Goal: Task Accomplishment & Management: Manage account settings

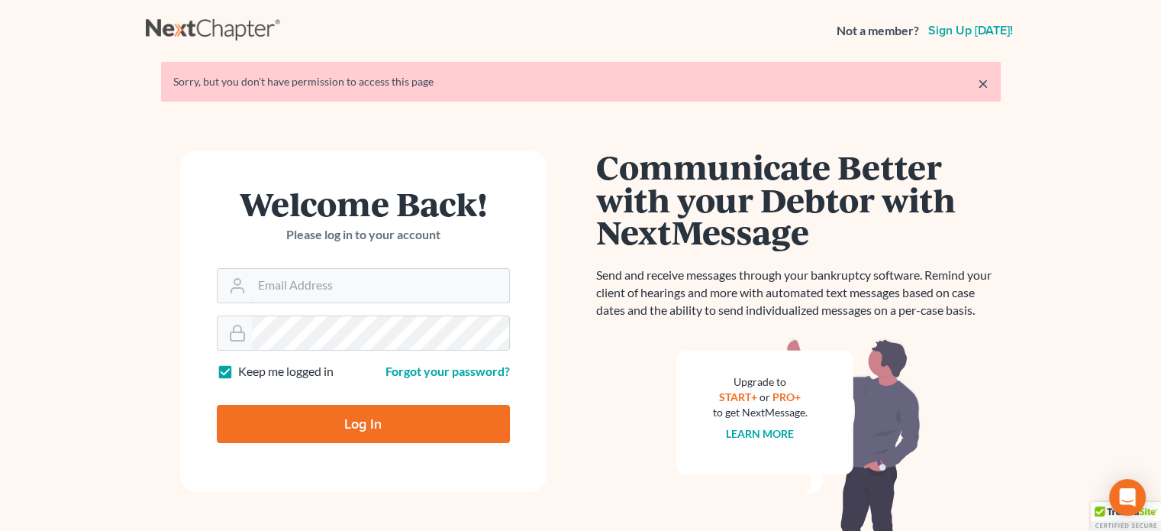
type input "[PERSON_NAME][EMAIL_ADDRESS][DOMAIN_NAME]"
click at [311, 425] on input "Log In" at bounding box center [363, 424] width 293 height 38
type input "Thinking..."
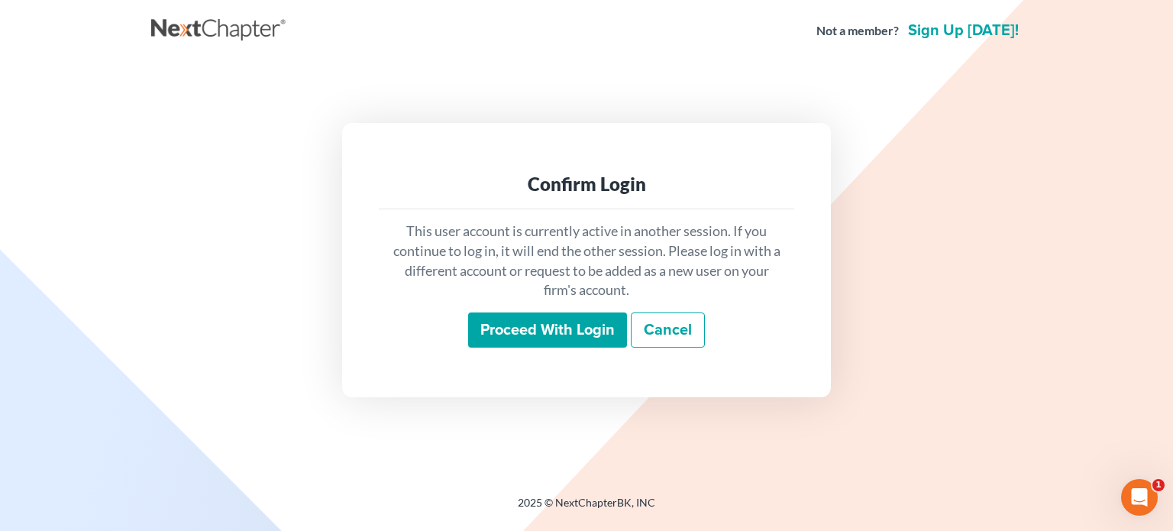
click at [520, 327] on input "Proceed with login" at bounding box center [547, 329] width 159 height 35
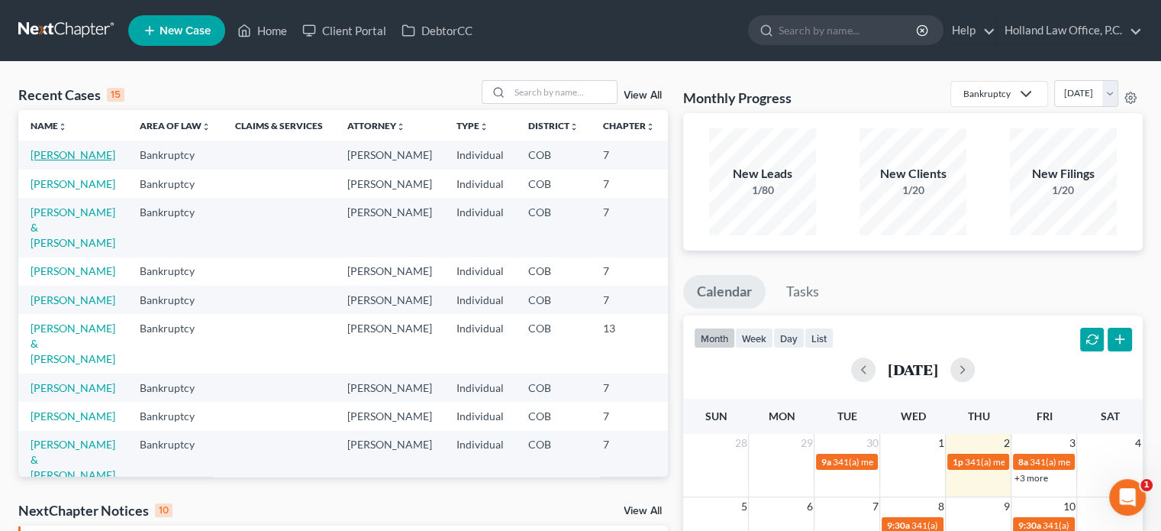
click at [60, 152] on link "Hovel, Erin" at bounding box center [73, 154] width 85 height 13
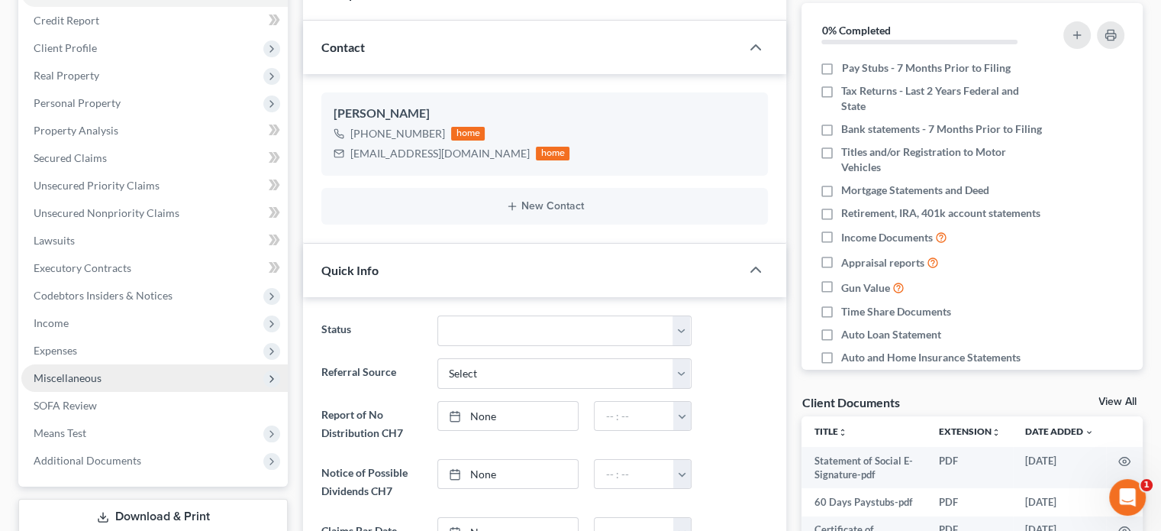
scroll to position [153, 0]
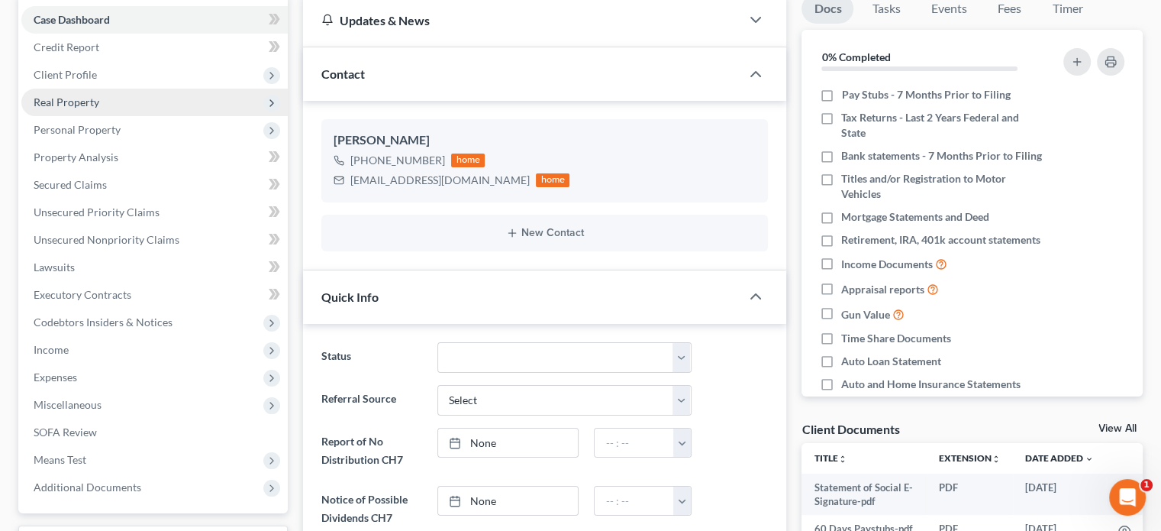
click at [79, 108] on span "Real Property" at bounding box center [67, 101] width 66 height 13
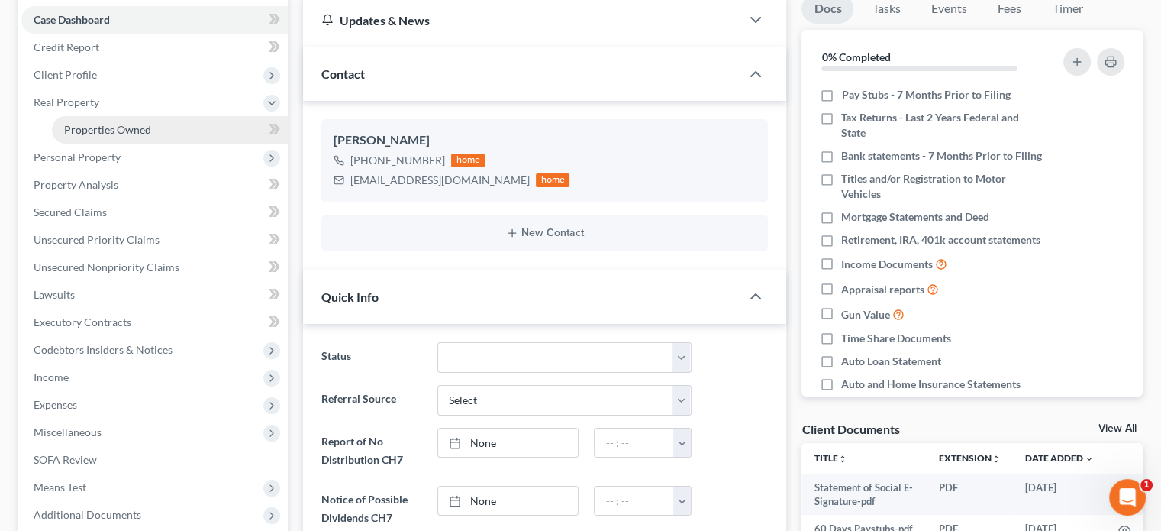
click at [82, 128] on span "Properties Owned" at bounding box center [107, 129] width 87 height 13
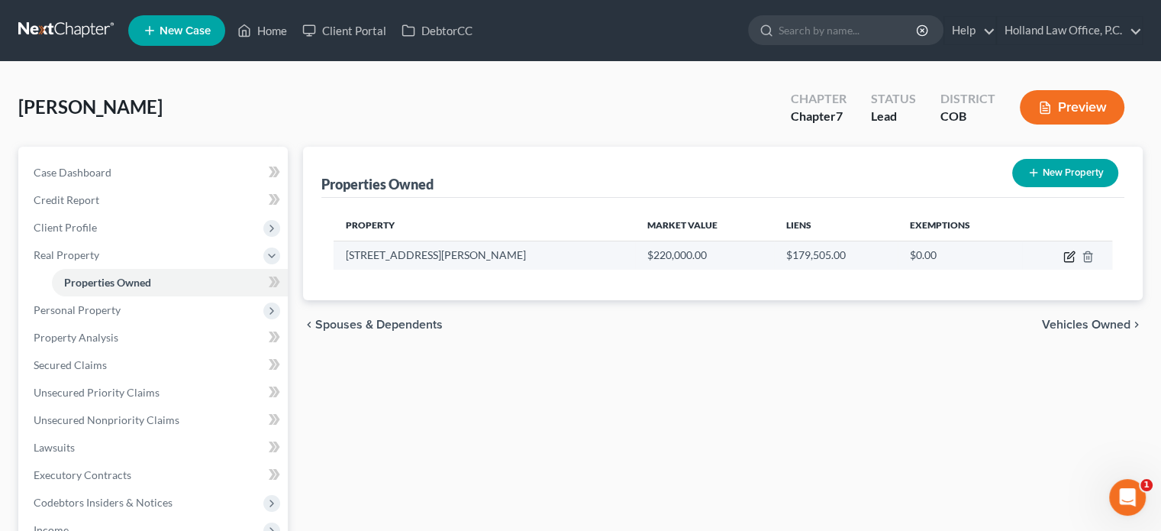
click at [1069, 258] on icon "button" at bounding box center [1069, 256] width 12 height 12
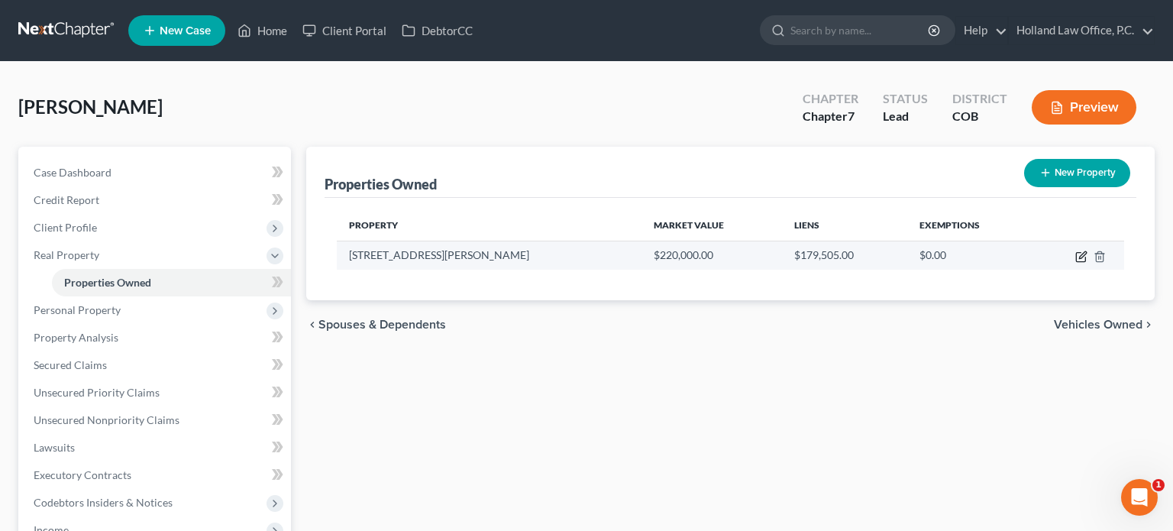
select select "5"
select select "0"
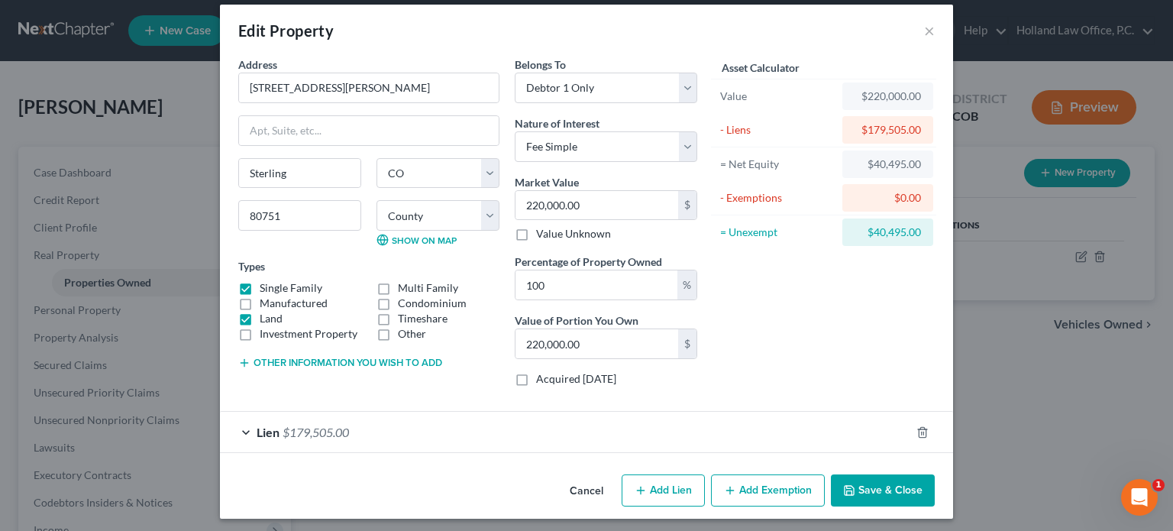
scroll to position [18, 0]
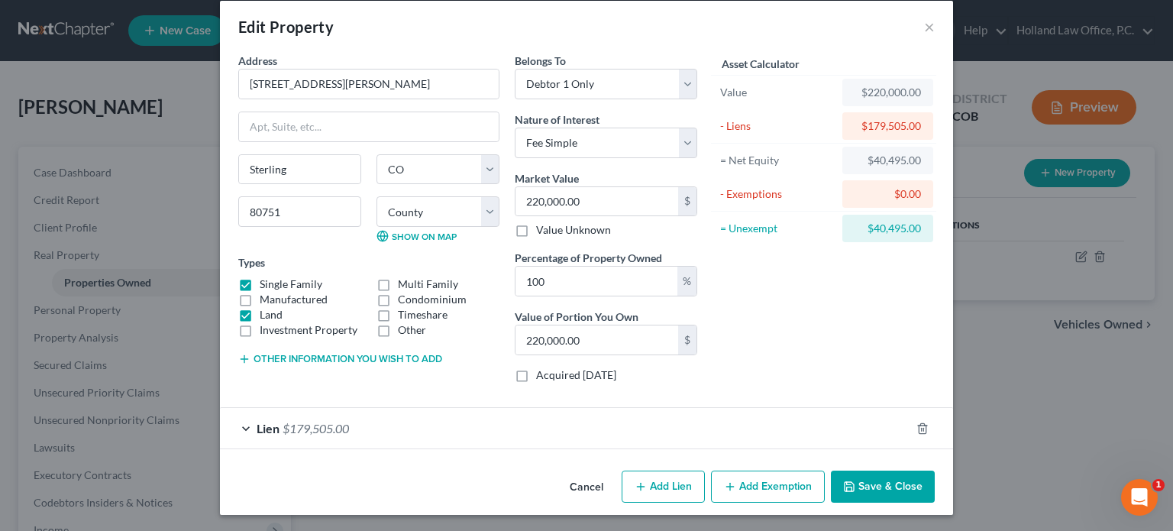
click at [797, 479] on button "Add Exemption" at bounding box center [768, 486] width 114 height 32
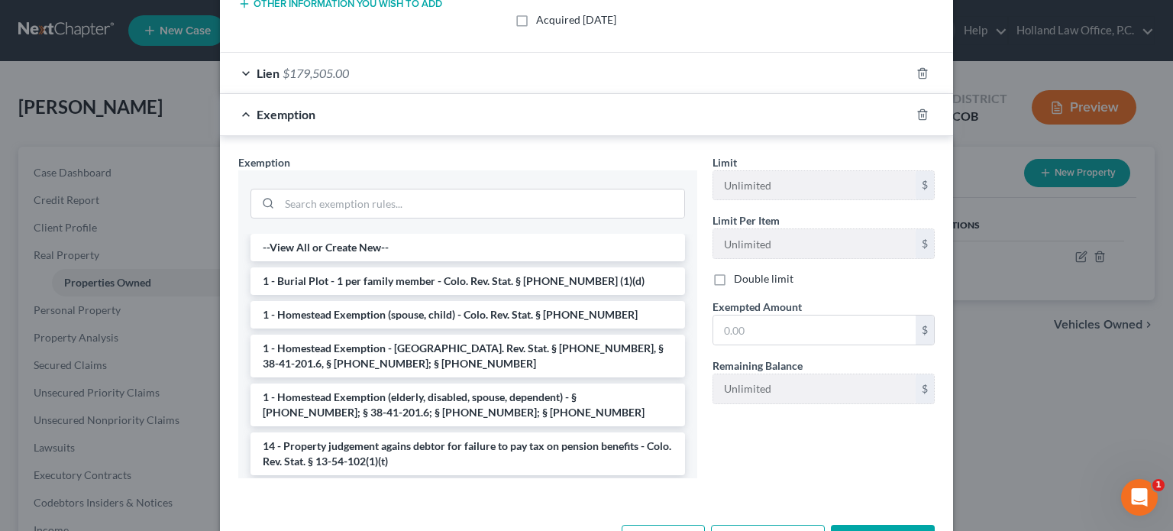
scroll to position [399, 0]
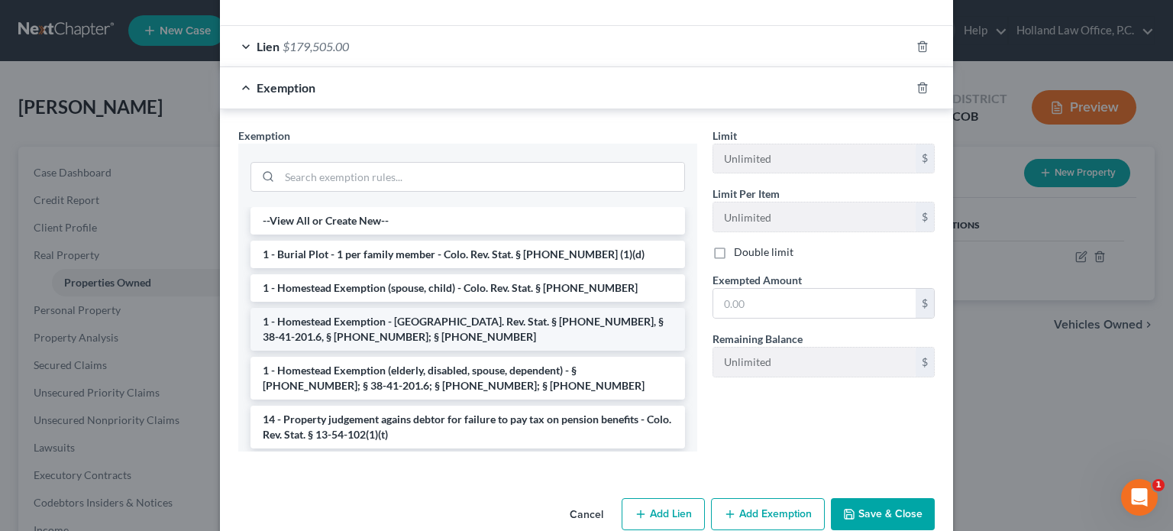
click at [406, 323] on li "1 - Homestead Exemption - Colo. Rev. Stat. § 38-41-201, § 38-41-201.6, § 38-41-…" at bounding box center [467, 329] width 434 height 43
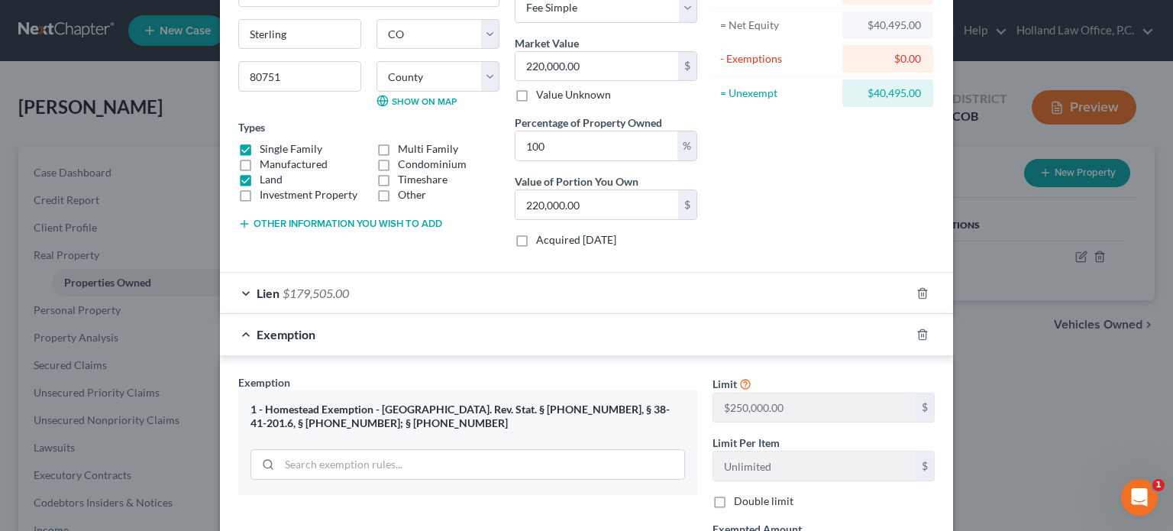
scroll to position [305, 0]
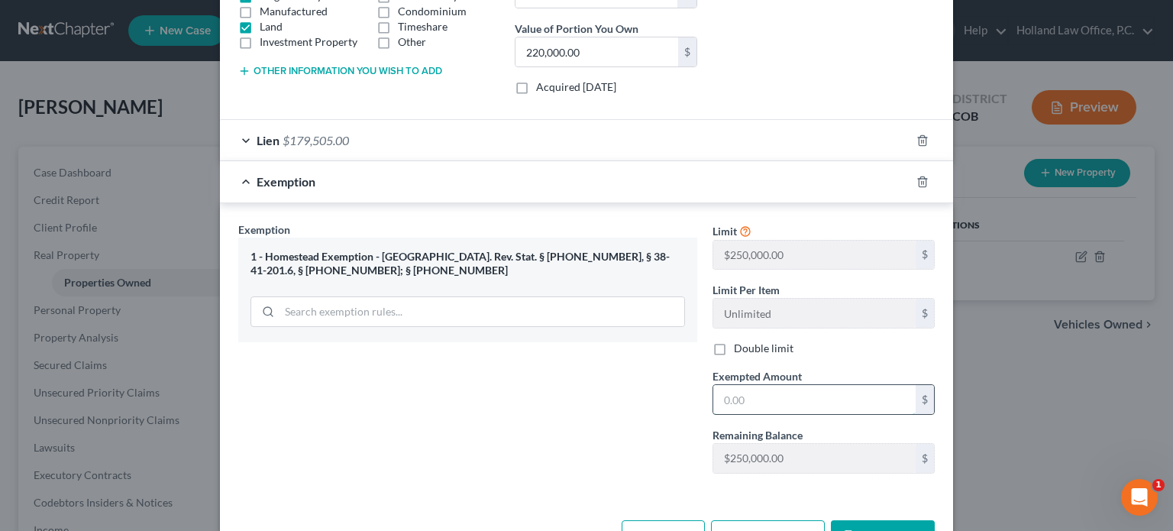
click at [724, 396] on input "text" at bounding box center [814, 399] width 202 height 29
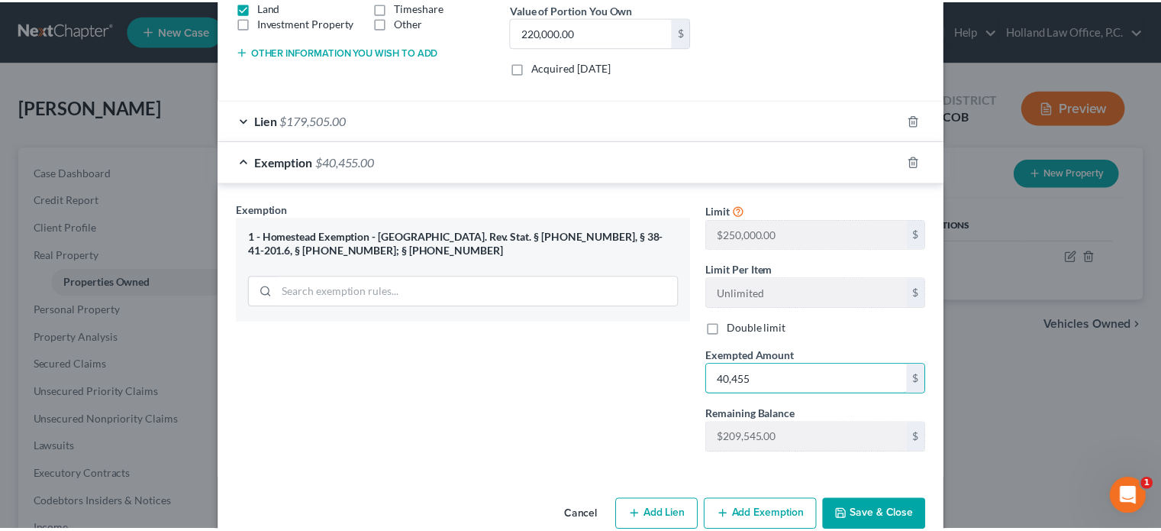
scroll to position [353, 0]
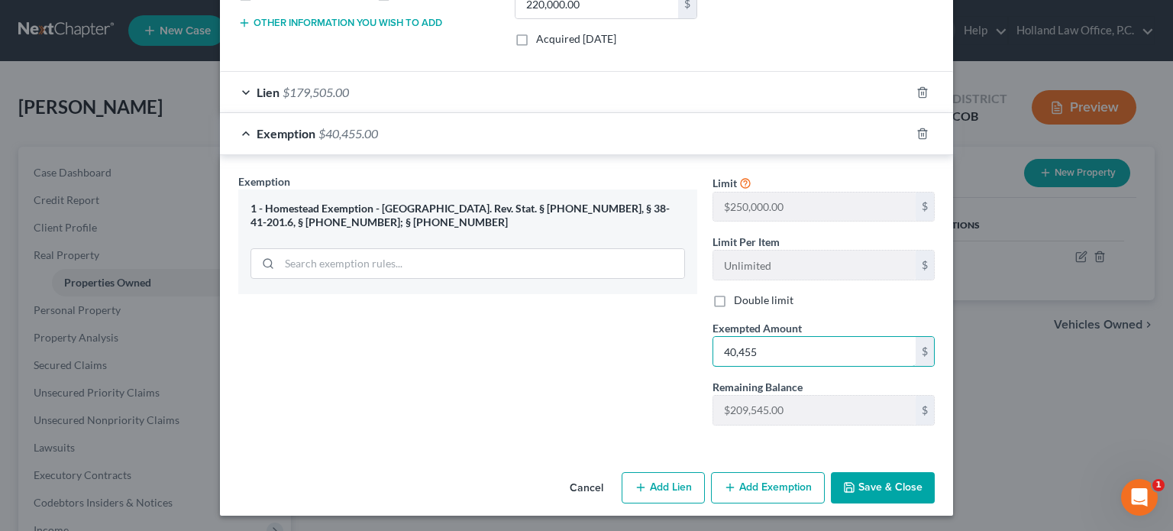
type input "40,455"
click at [894, 488] on button "Save & Close" at bounding box center [883, 488] width 104 height 32
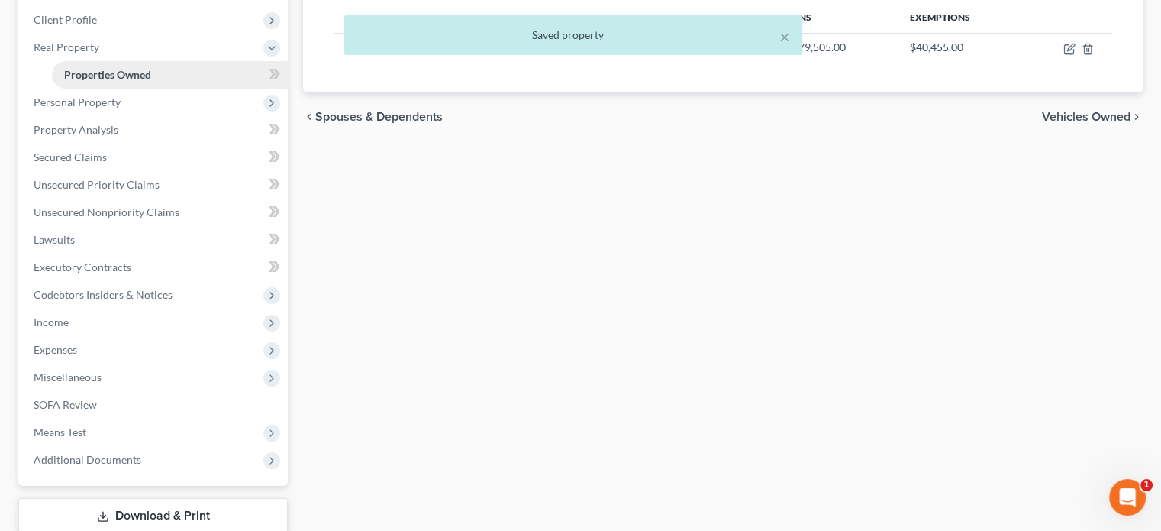
scroll to position [229, 0]
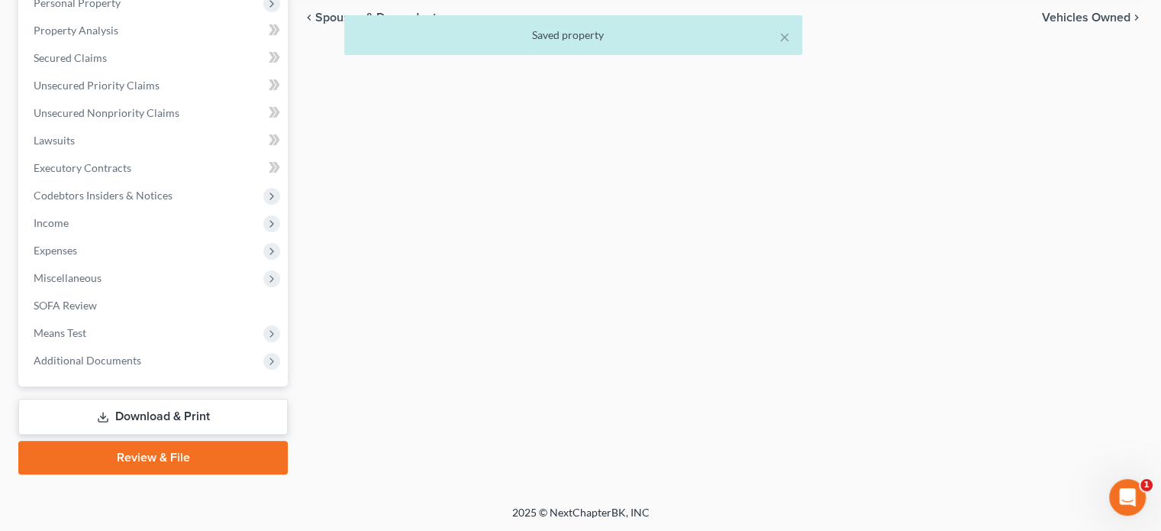
click at [137, 418] on link "Download & Print" at bounding box center [152, 417] width 269 height 36
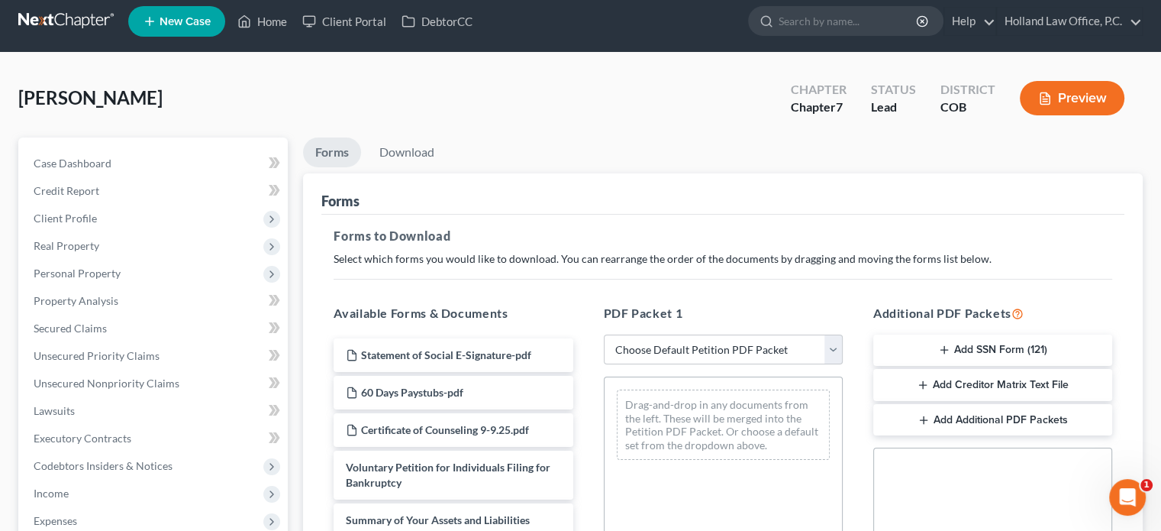
scroll to position [153, 0]
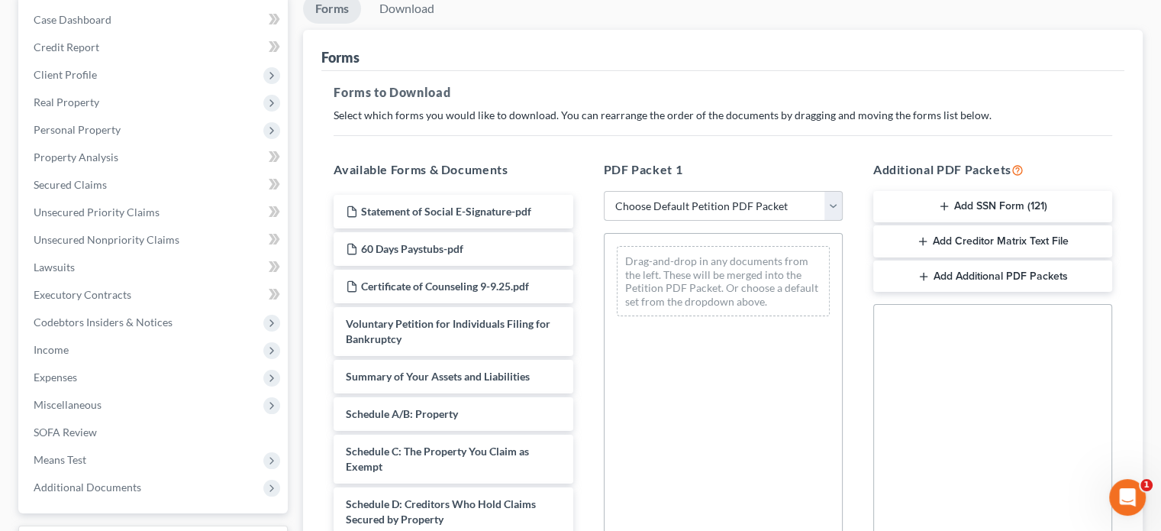
click at [831, 198] on select "Choose Default Petition PDF Packet Complete Bankruptcy Petition (all forms and …" at bounding box center [723, 206] width 239 height 31
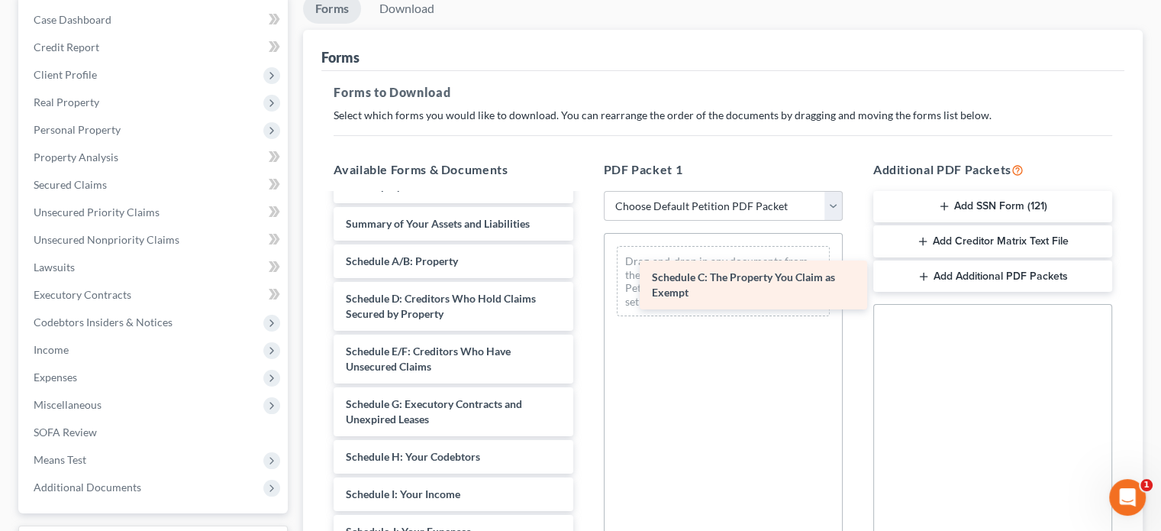
drag, startPoint x: 465, startPoint y: 309, endPoint x: 771, endPoint y: 289, distance: 306.8
click at [585, 289] on div "Schedule C: The Property You Claim as Exempt Statement of Social E-Signature-pd…" at bounding box center [452, 483] width 263 height 882
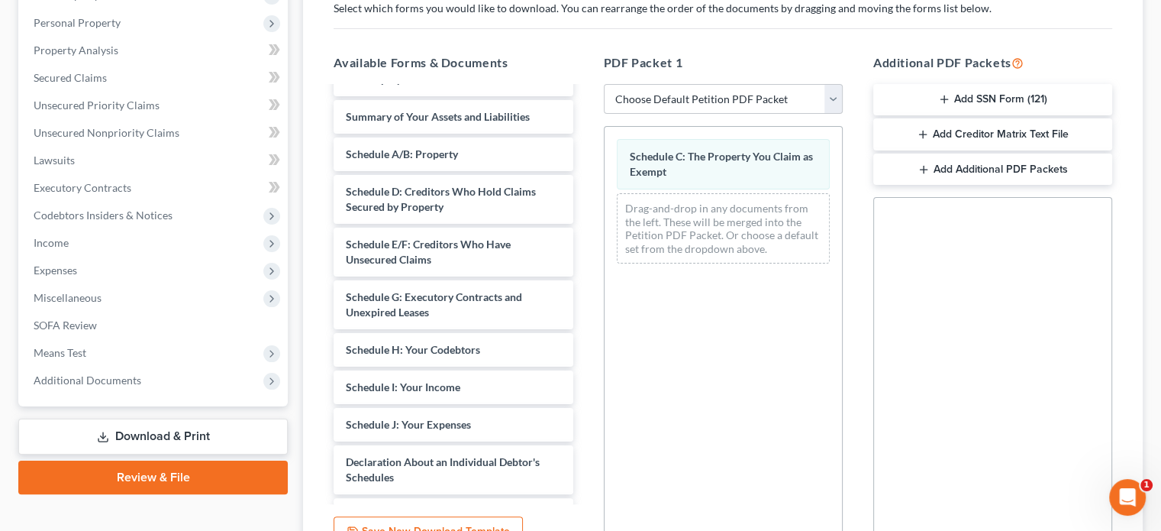
scroll to position [411, 0]
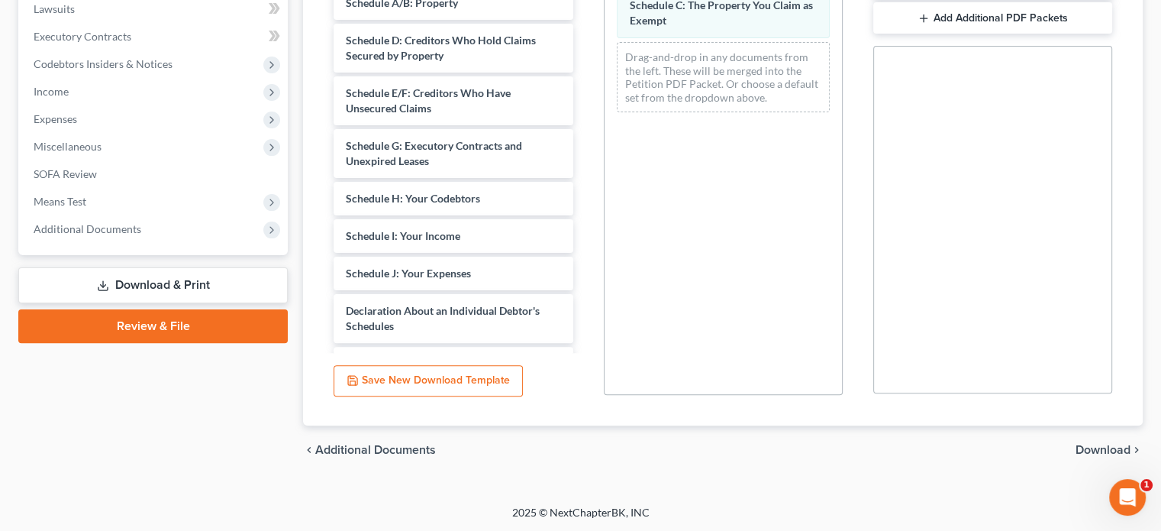
click at [1105, 451] on span "Download" at bounding box center [1103, 450] width 55 height 12
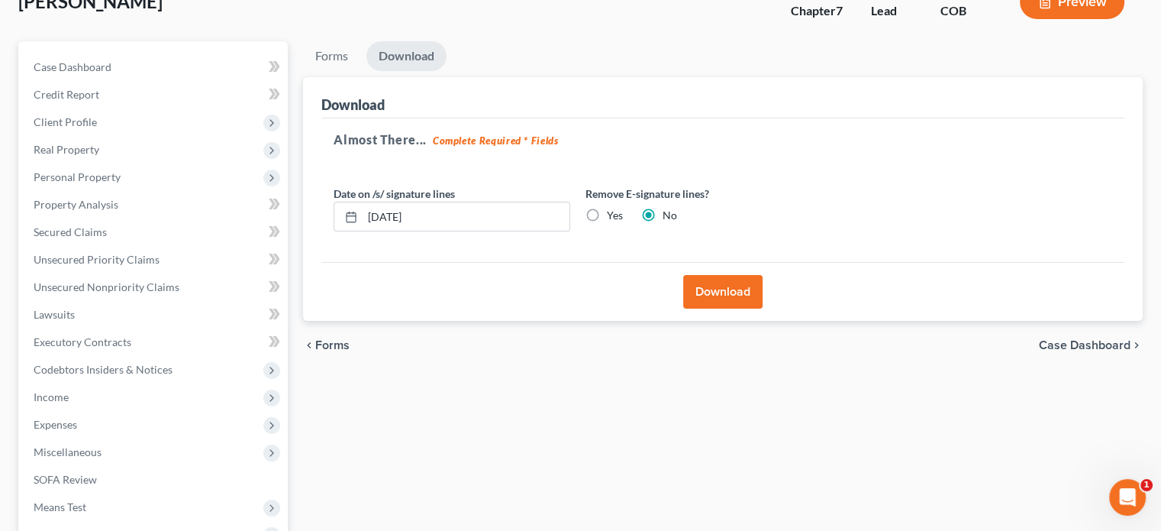
scroll to position [50, 0]
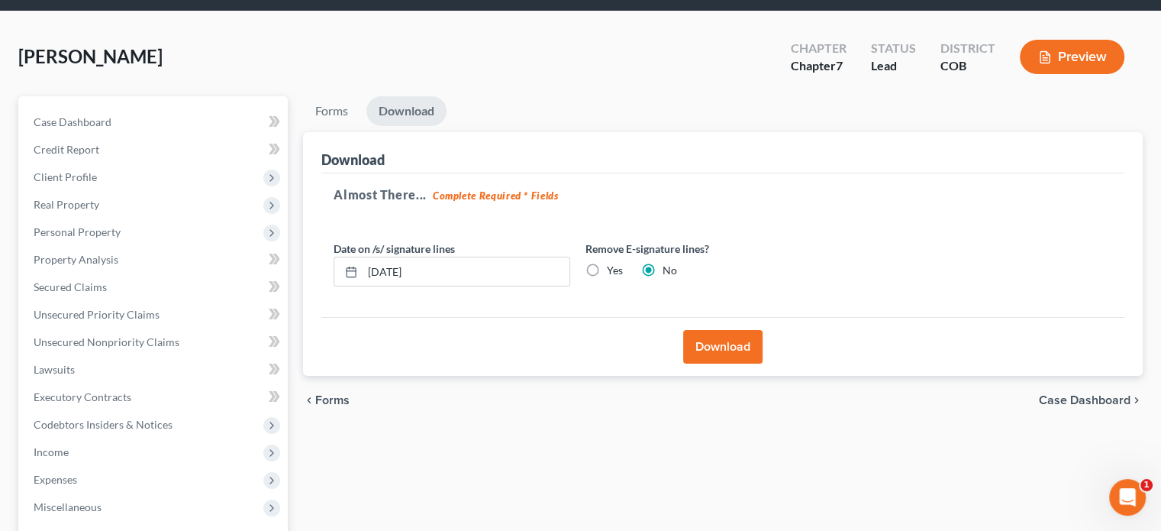
click at [708, 350] on button "Download" at bounding box center [722, 347] width 79 height 34
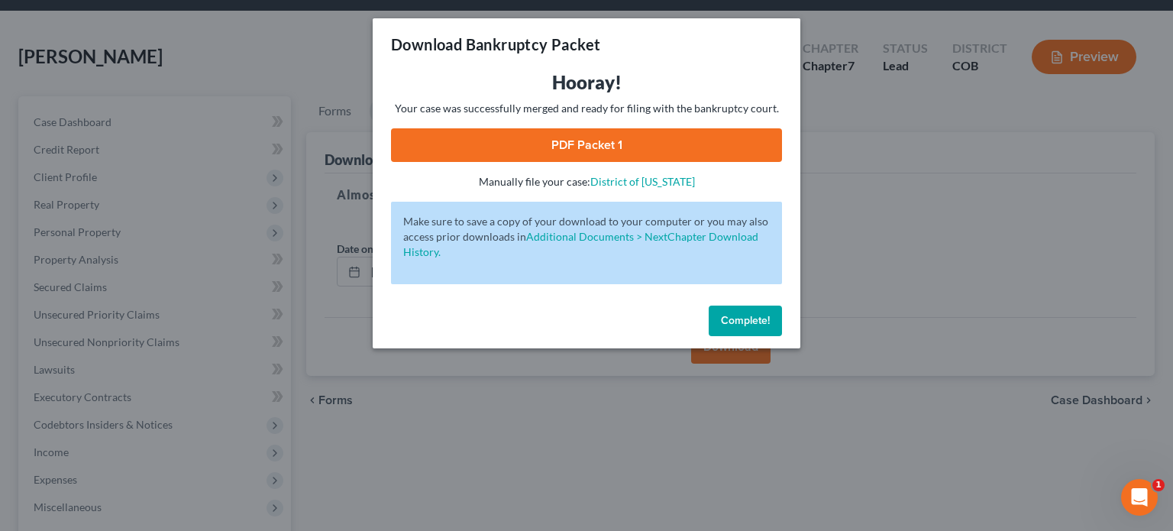
click at [632, 142] on link "PDF Packet 1" at bounding box center [586, 145] width 391 height 34
drag, startPoint x: 731, startPoint y: 319, endPoint x: 708, endPoint y: 292, distance: 35.3
click at [731, 320] on span "Complete!" at bounding box center [745, 320] width 49 height 13
